Goal: Navigation & Orientation: Understand site structure

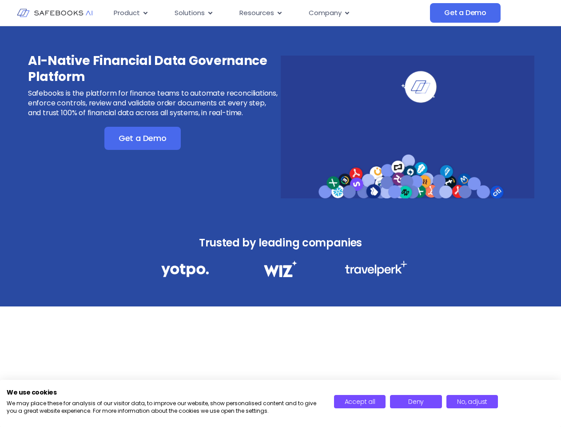
click at [280, 213] on div "AI-Native Financial Data Governance Platform Safebooks is the platform for fina…" at bounding box center [280, 121] width 561 height 190
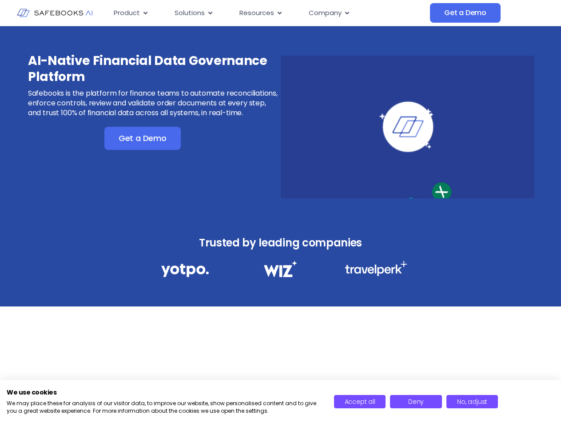
click at [268, 13] on span "Resources" at bounding box center [257, 13] width 35 height 10
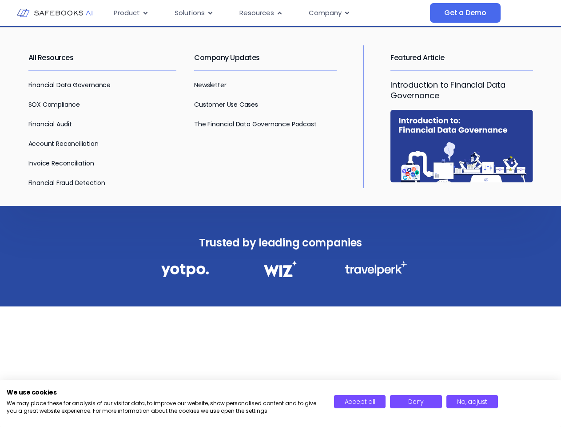
click at [131, 13] on span "Product" at bounding box center [127, 13] width 26 height 10
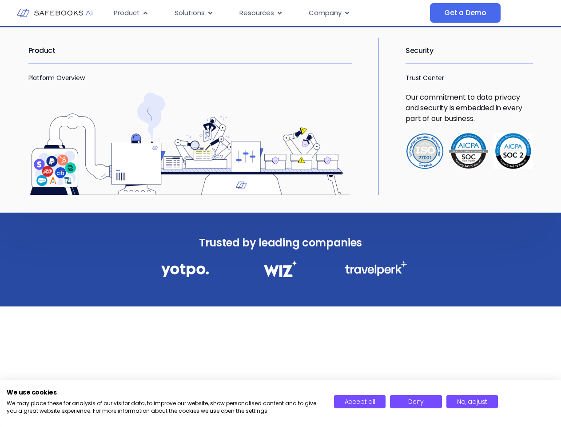
click at [145, 13] on icon "Menu" at bounding box center [146, 13] width 4 height 3
click at [194, 13] on span "Solutions" at bounding box center [190, 13] width 30 height 10
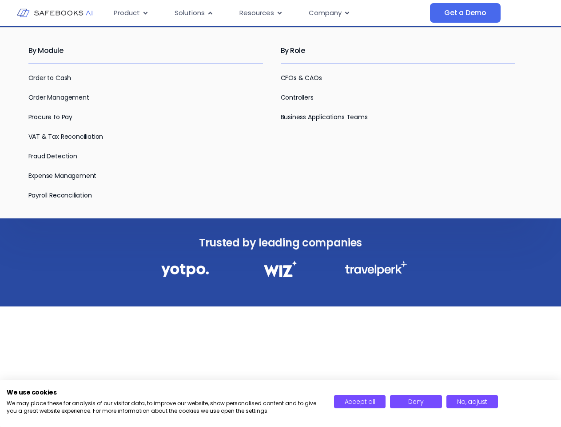
click at [210, 13] on icon "Menu" at bounding box center [210, 13] width 4 height 3
click at [260, 13] on span "Resources" at bounding box center [257, 13] width 35 height 10
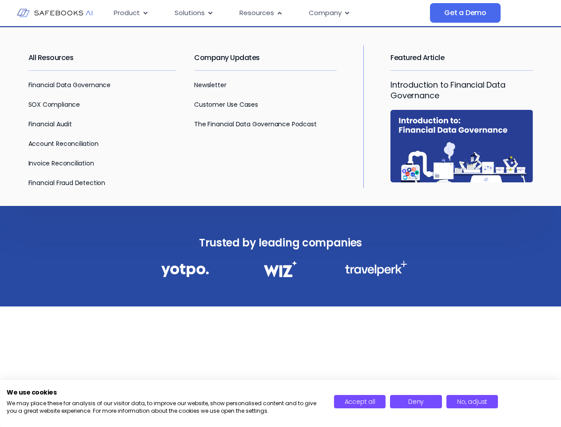
click at [279, 13] on icon "Menu" at bounding box center [280, 13] width 4 height 3
click at [329, 13] on span "Company" at bounding box center [325, 13] width 33 height 10
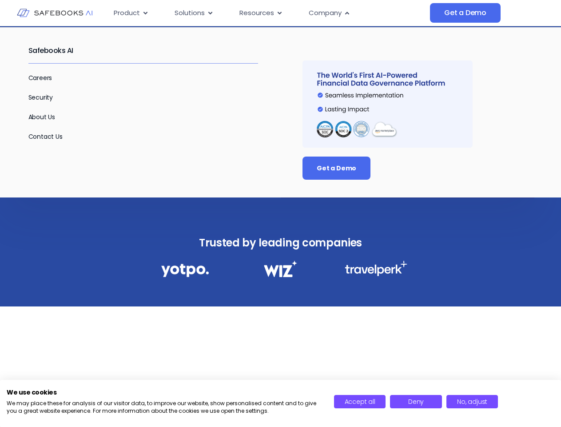
click at [347, 13] on icon "Menu" at bounding box center [347, 13] width 4 height 3
